Goal: Information Seeking & Learning: Check status

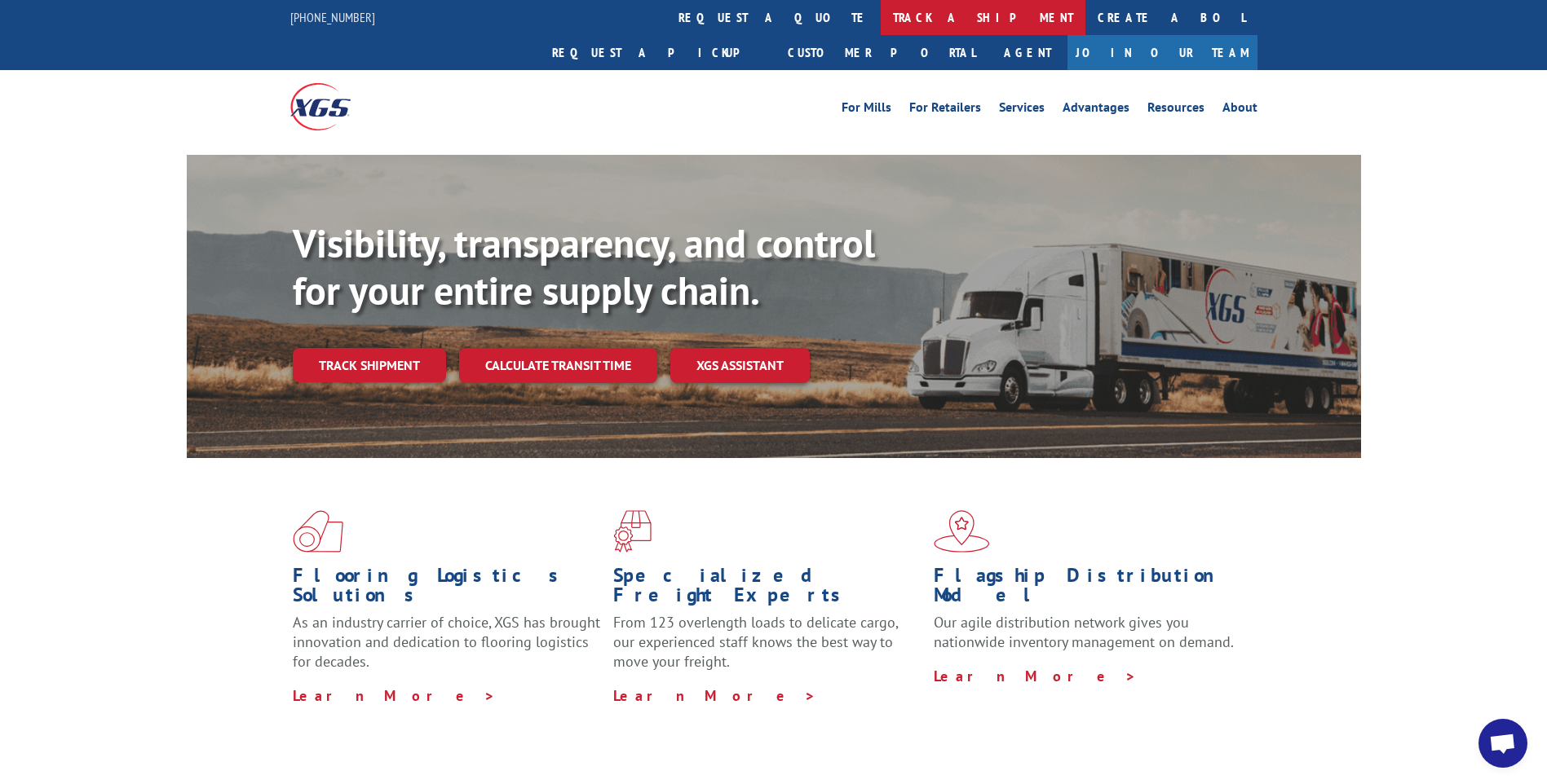
click at [741, 30] on div "[PHONE_NUMBER] request a quote track a shipment Create a BOL Request a pickup C…" at bounding box center [774, 72] width 1547 height 143
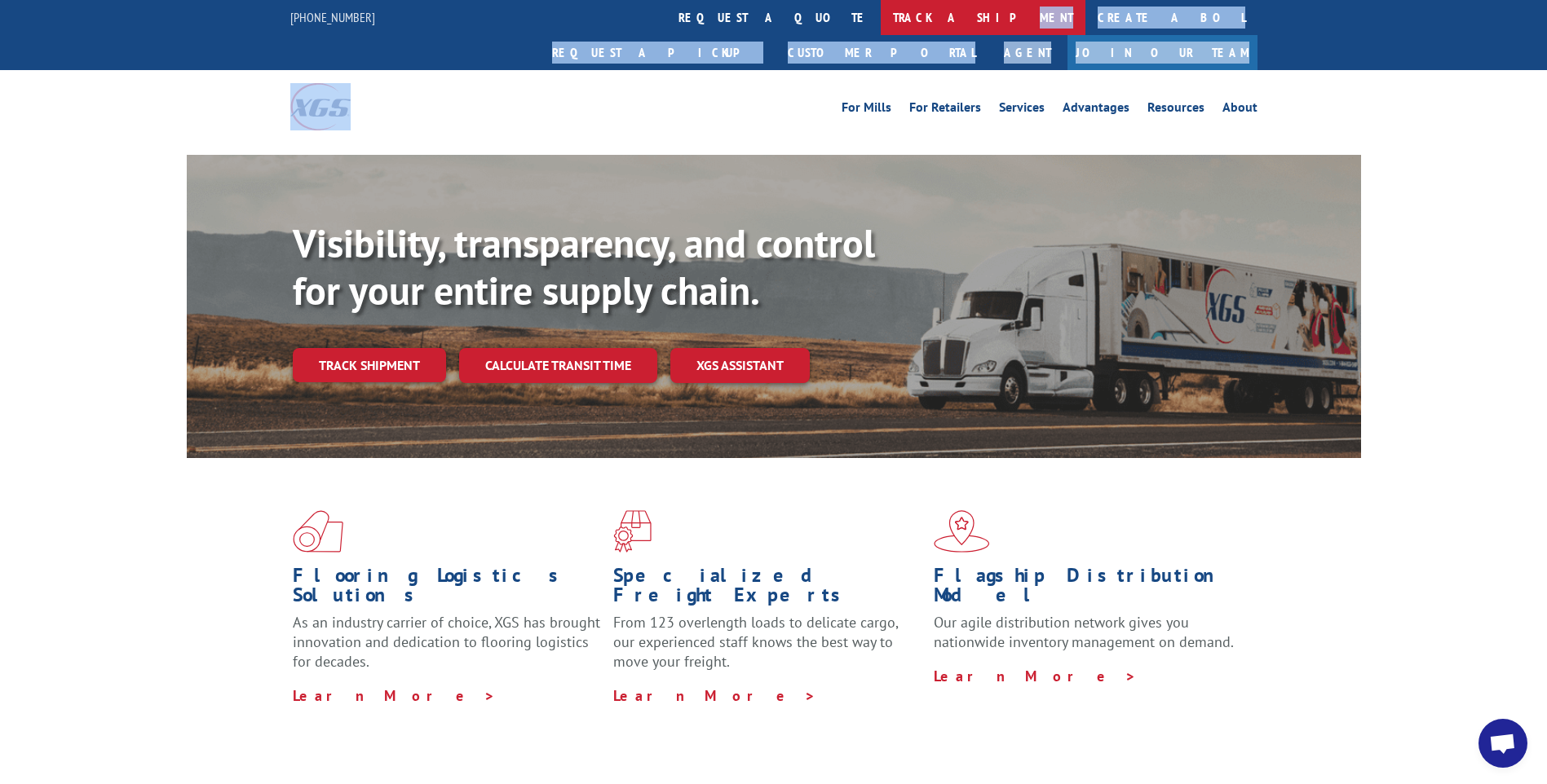
drag, startPoint x: 741, startPoint y: 30, endPoint x: 739, endPoint y: 21, distance: 9.2
click at [881, 21] on link "track a shipment" at bounding box center [983, 18] width 205 height 35
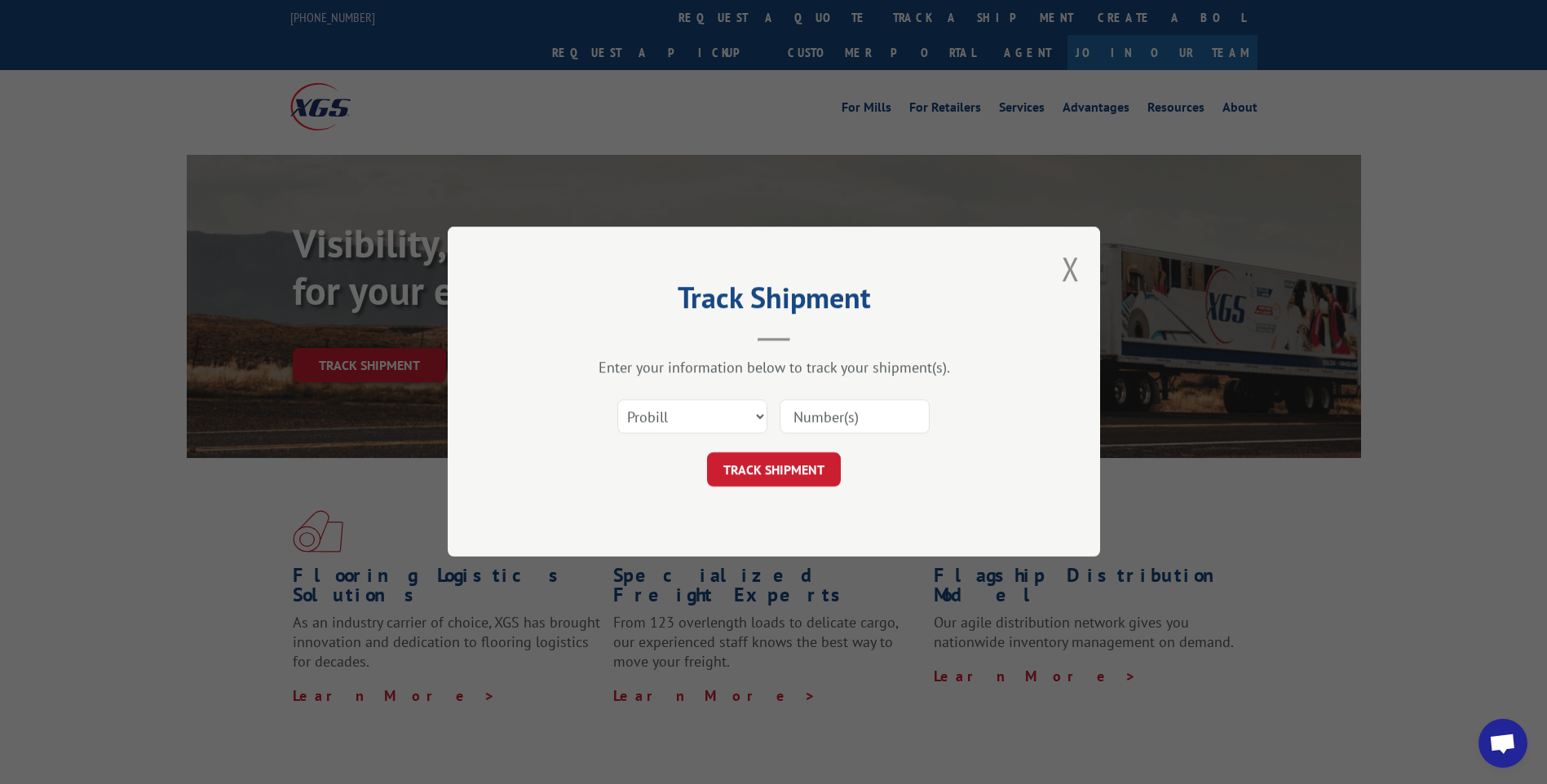
click at [865, 422] on input at bounding box center [854, 417] width 150 height 35
click at [868, 404] on input at bounding box center [854, 417] width 150 height 35
type input "17354995"
click button "TRACK SHIPMENT" at bounding box center [774, 470] width 134 height 35
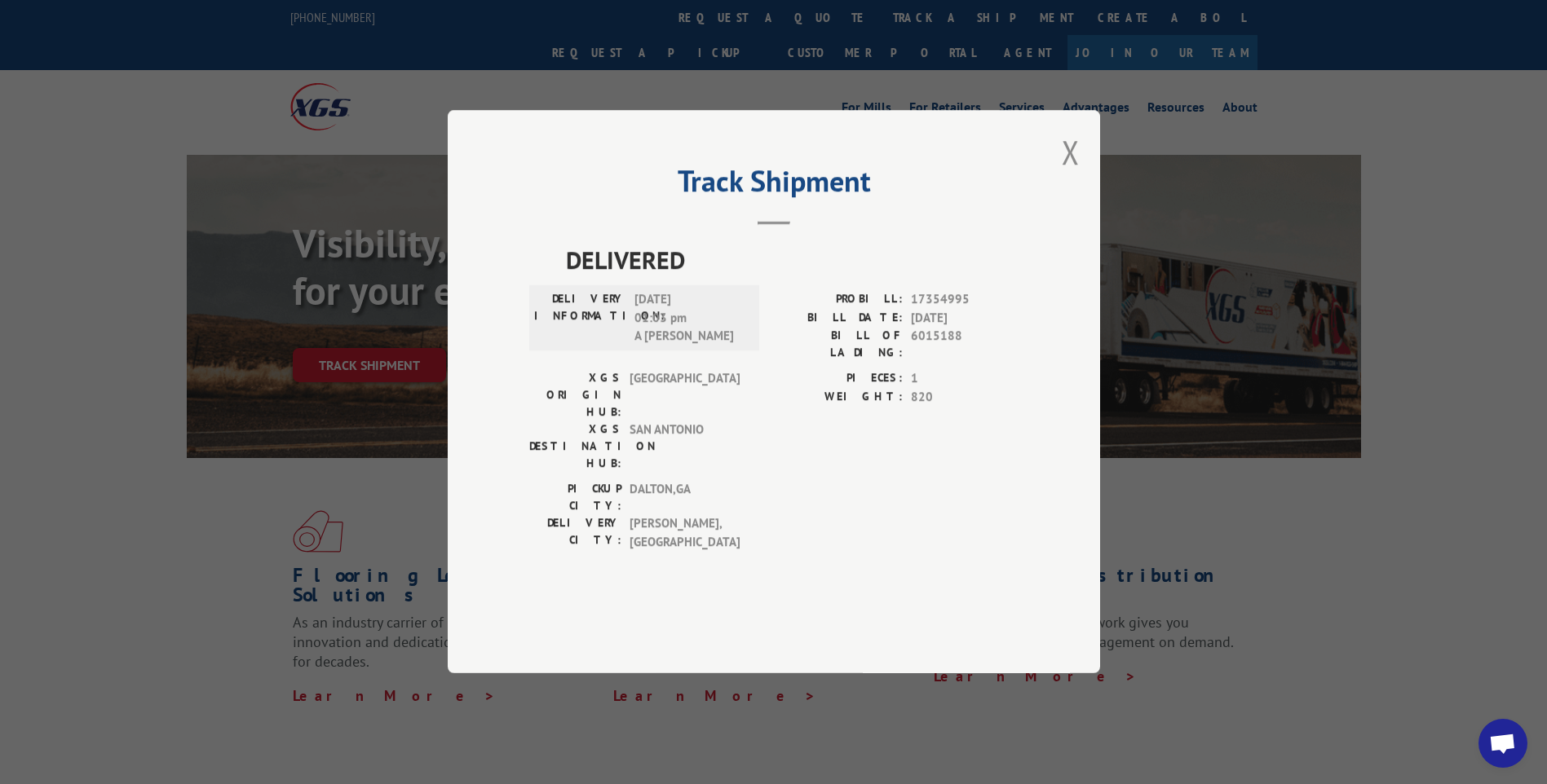
click at [1073, 174] on button "Close modal" at bounding box center [1070, 152] width 18 height 43
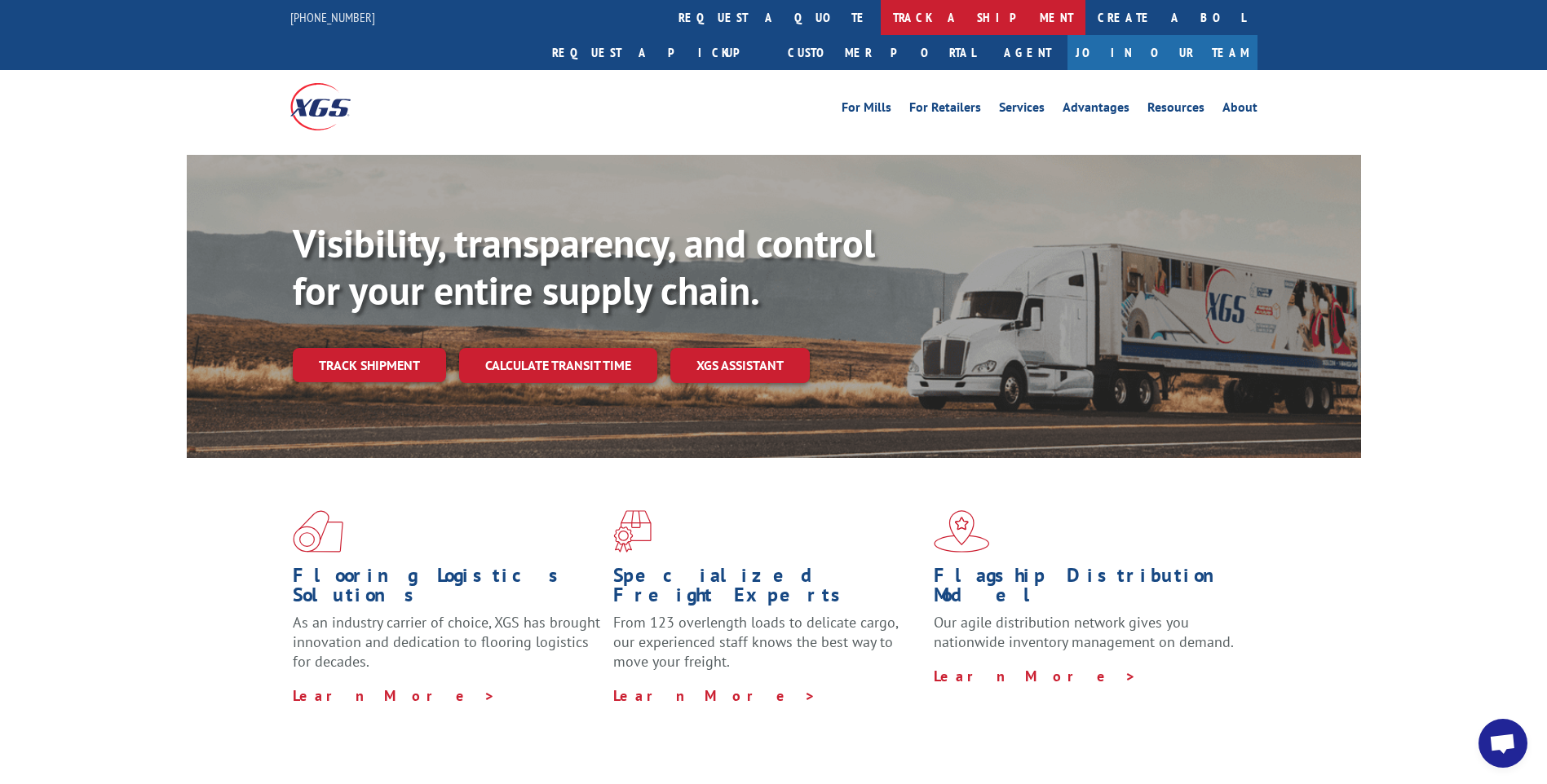
click at [881, 20] on link "track a shipment" at bounding box center [983, 18] width 205 height 35
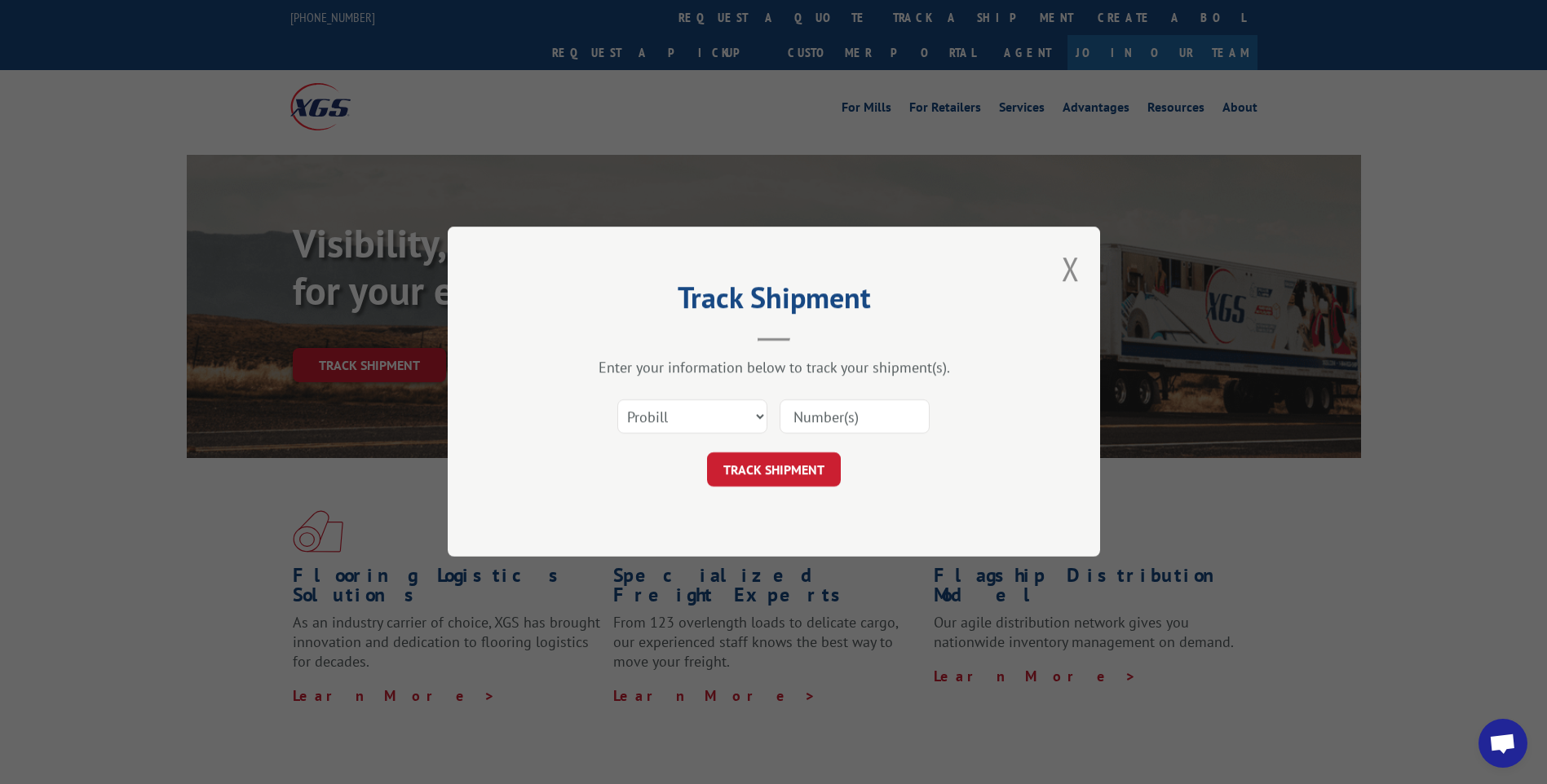
click at [803, 414] on input at bounding box center [854, 417] width 150 height 35
type input "17354995"
click button "TRACK SHIPMENT" at bounding box center [774, 470] width 134 height 35
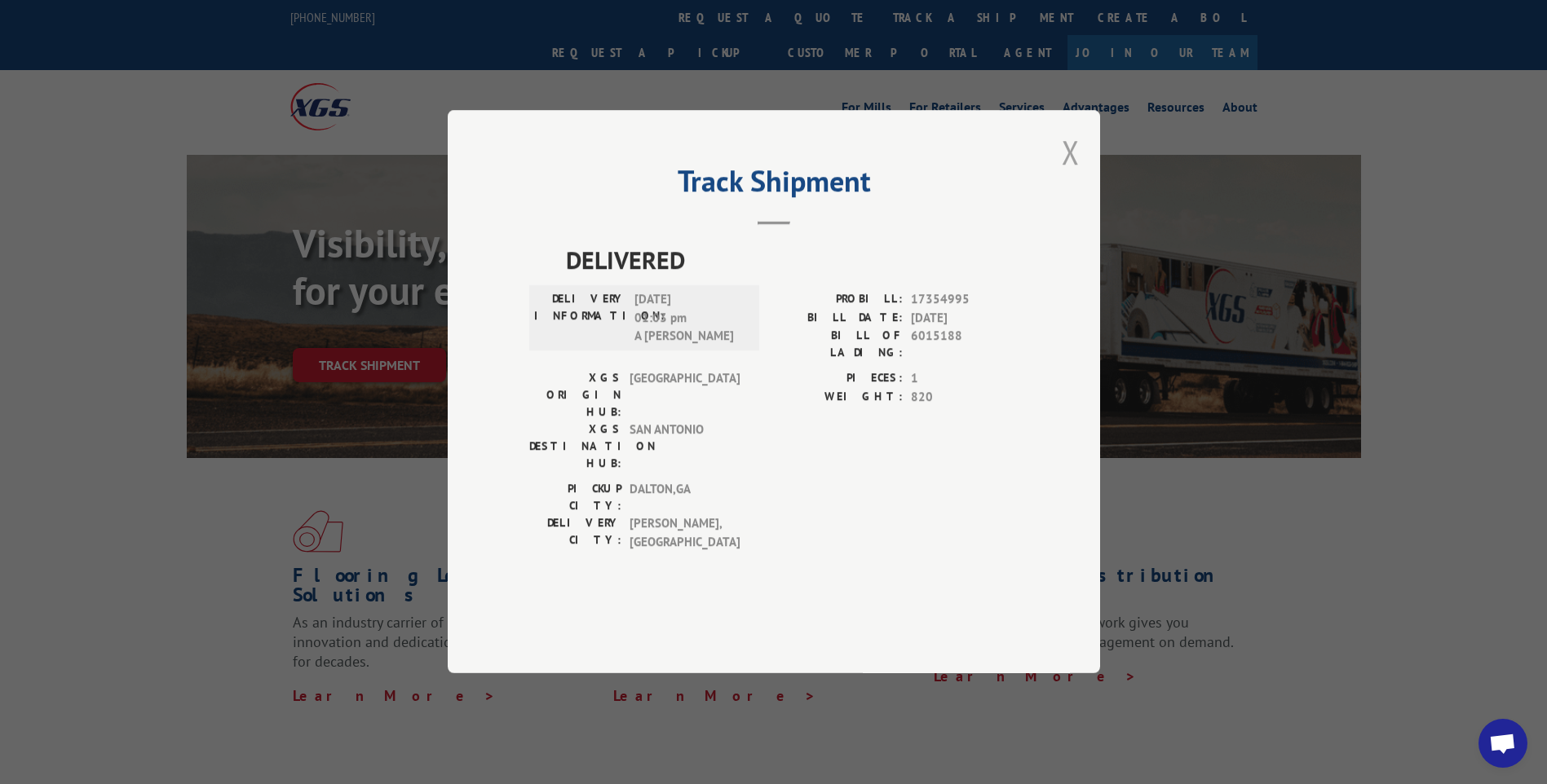
click at [1075, 174] on button "Close modal" at bounding box center [1070, 152] width 18 height 43
